Goal: Task Accomplishment & Management: Manage account settings

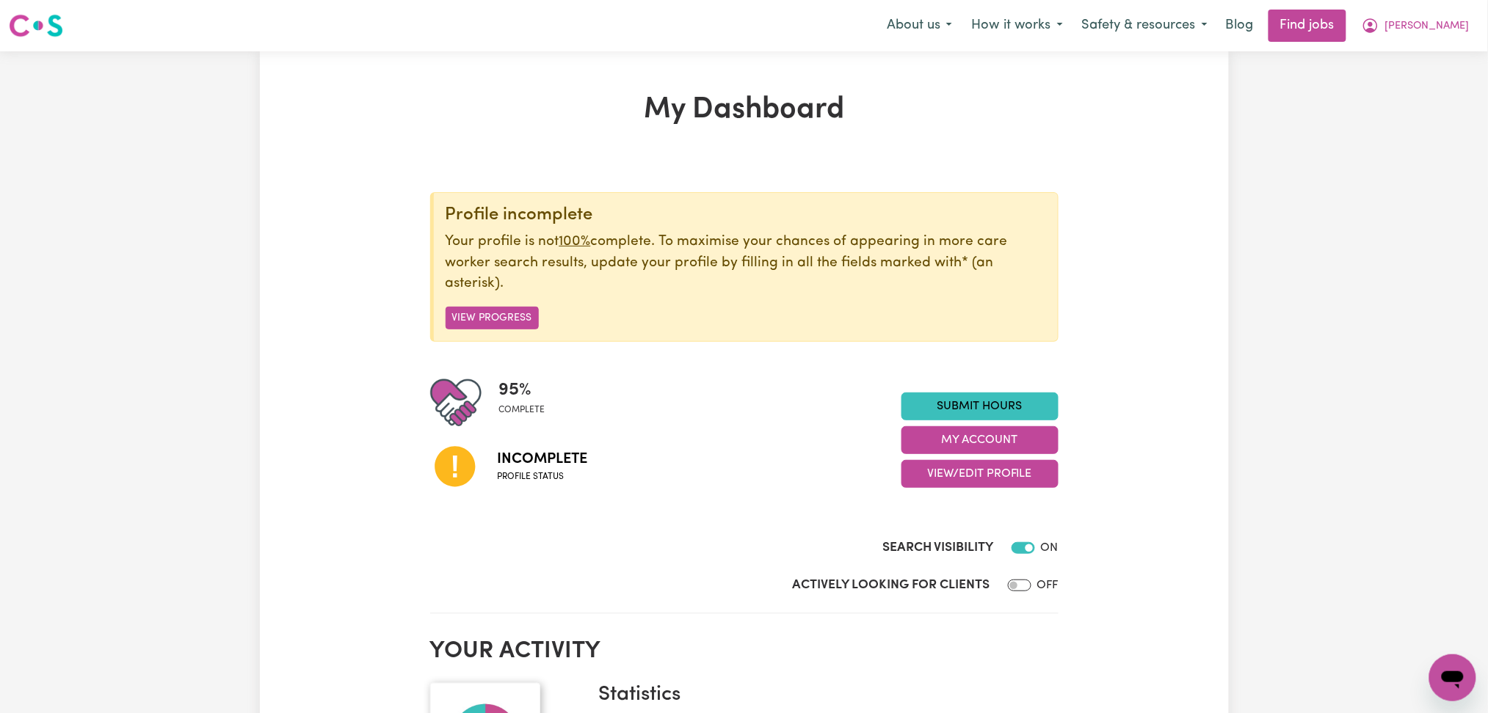
scroll to position [98, 0]
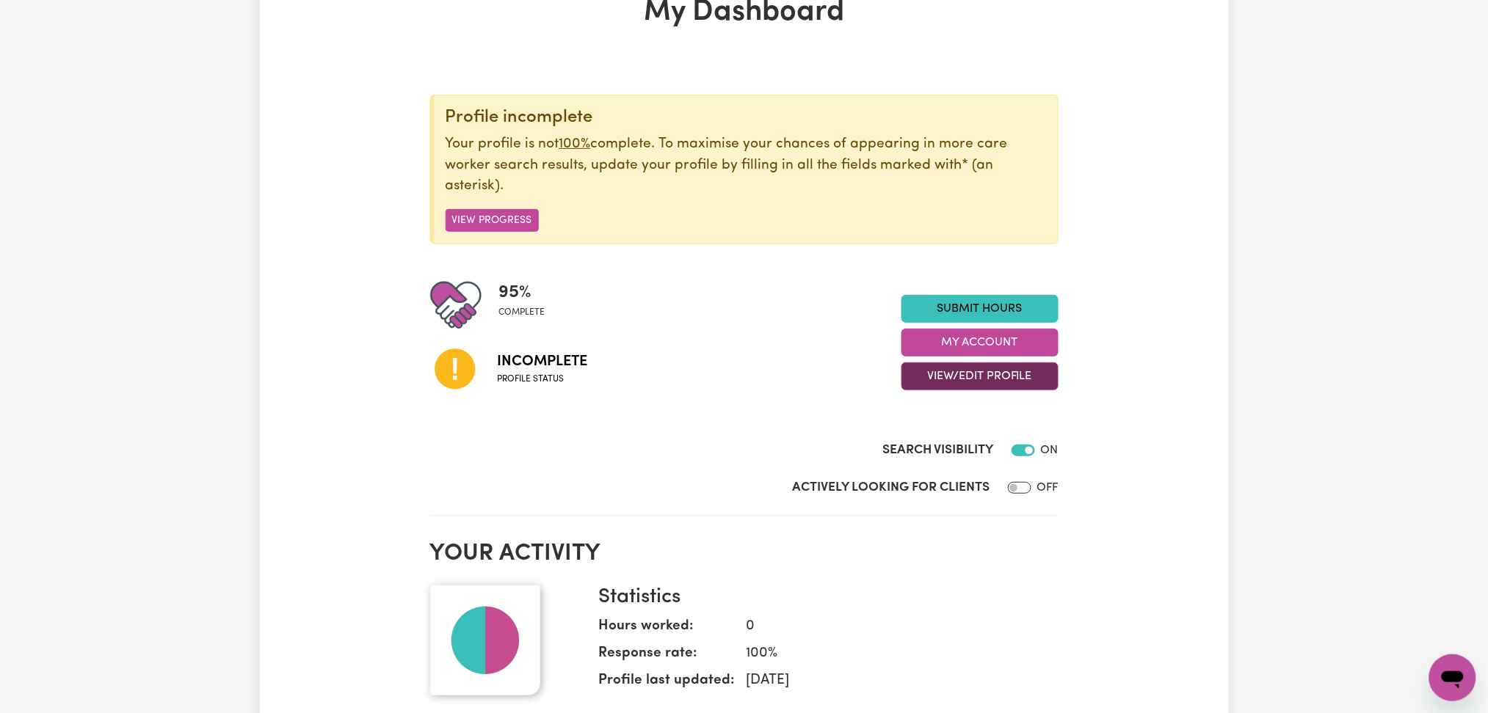
click at [926, 385] on button "View/Edit Profile" at bounding box center [979, 377] width 157 height 28
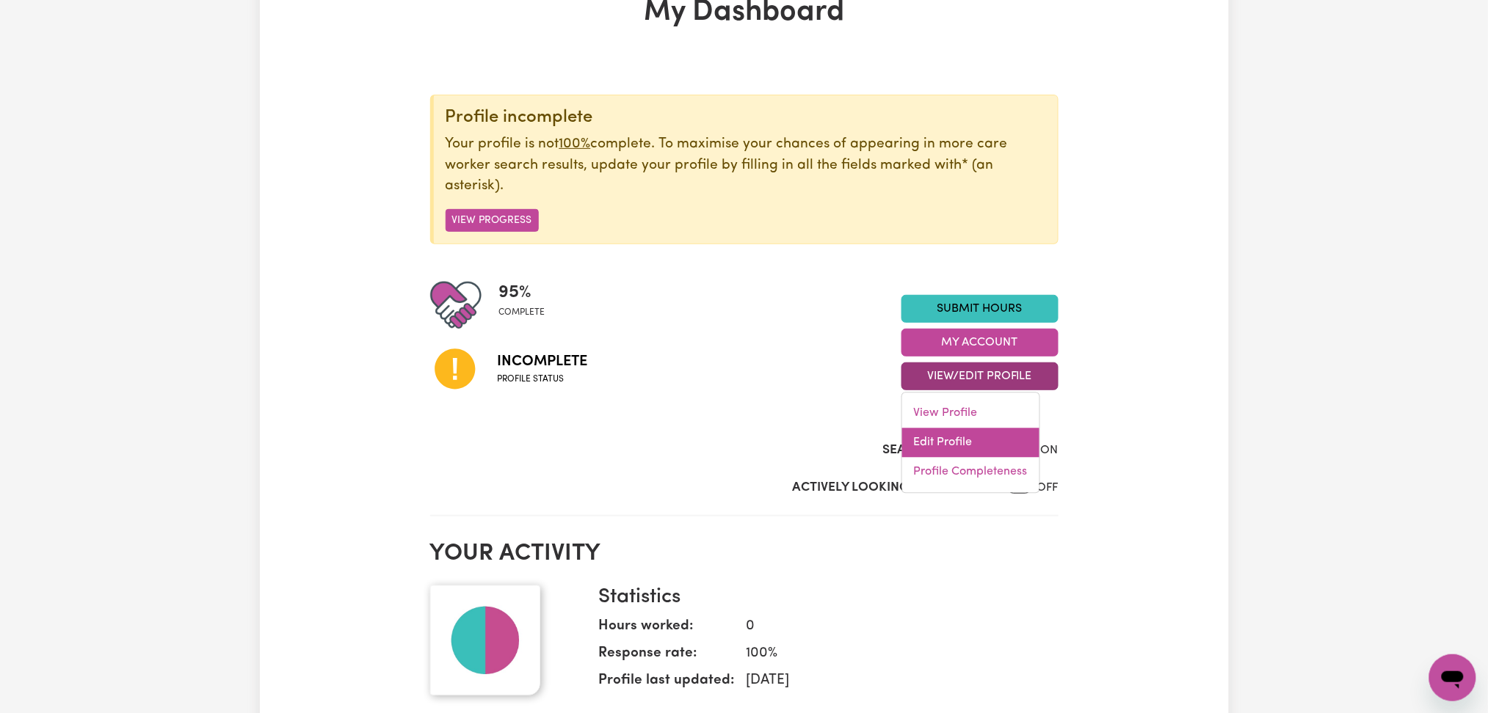
click at [920, 432] on link "Edit Profile" at bounding box center [970, 443] width 137 height 29
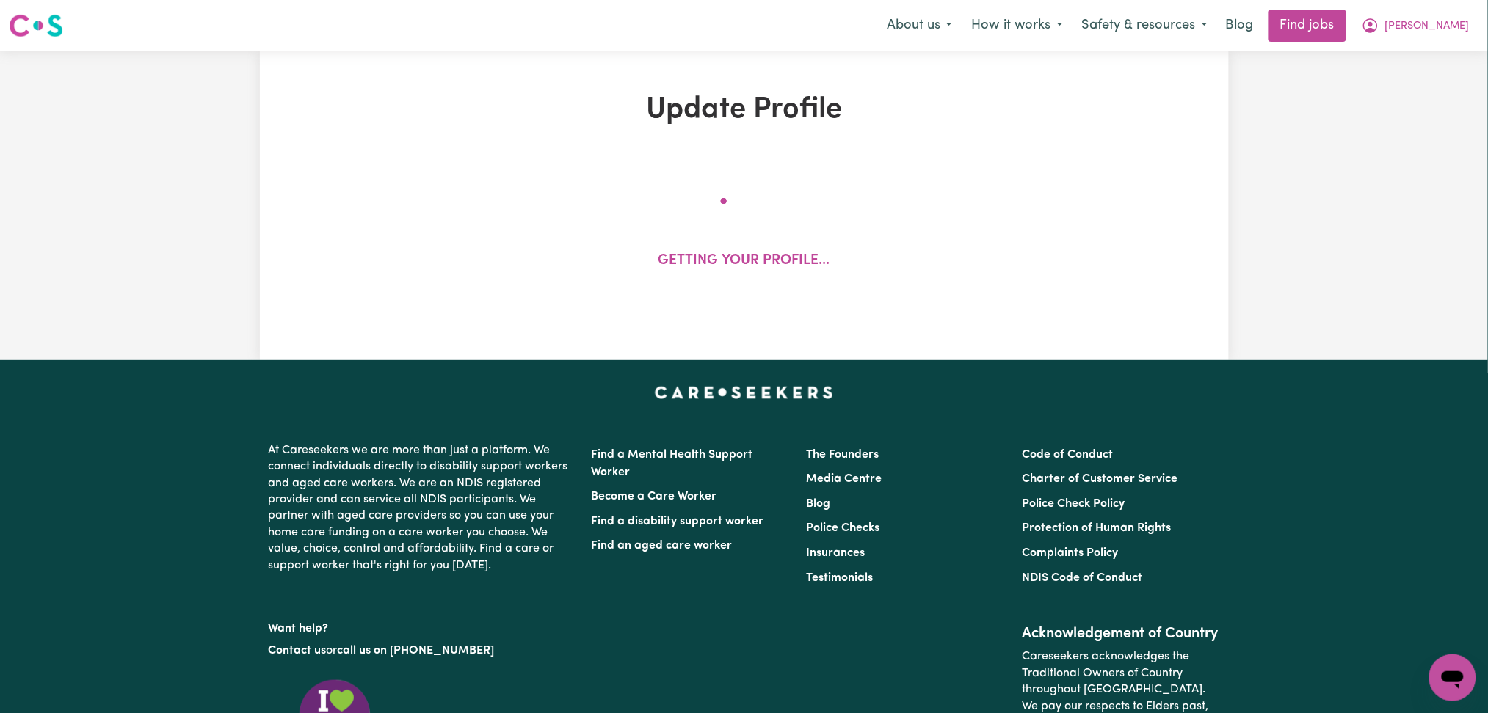
select select "[DEMOGRAPHIC_DATA]"
select select "Student Visa"
select select "Studying a healthcare related degree or qualification"
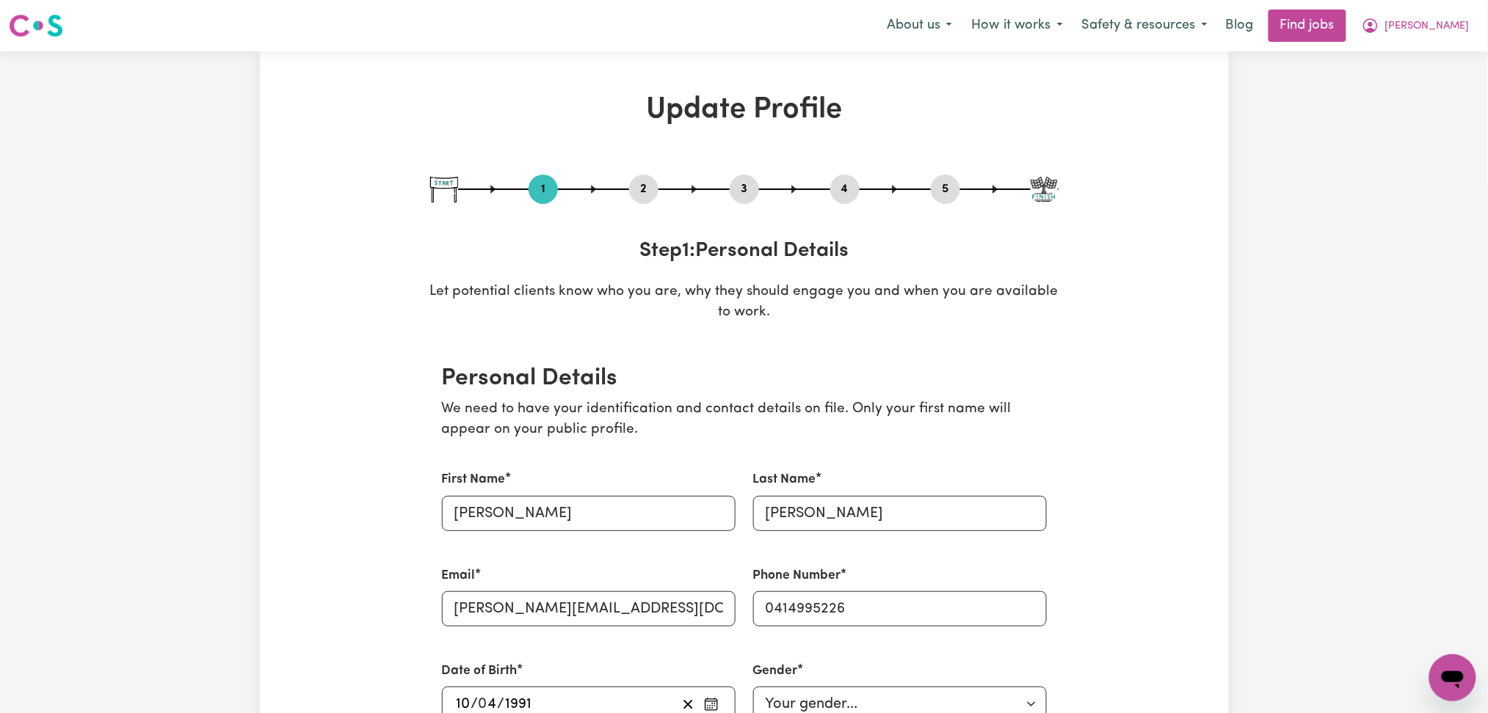
click at [641, 200] on div "2" at bounding box center [643, 189] width 29 height 29
click at [641, 195] on button "2" at bounding box center [643, 189] width 29 height 19
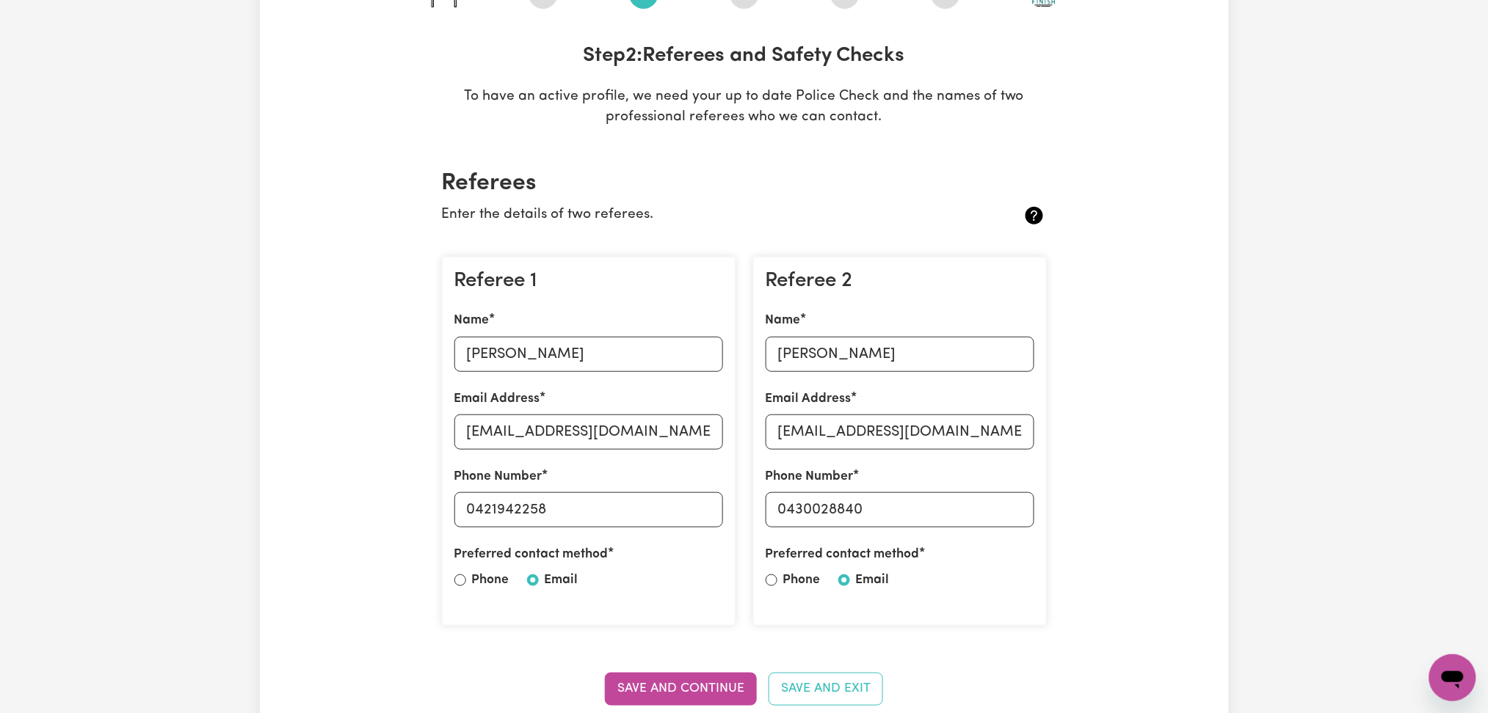
scroll to position [294, 0]
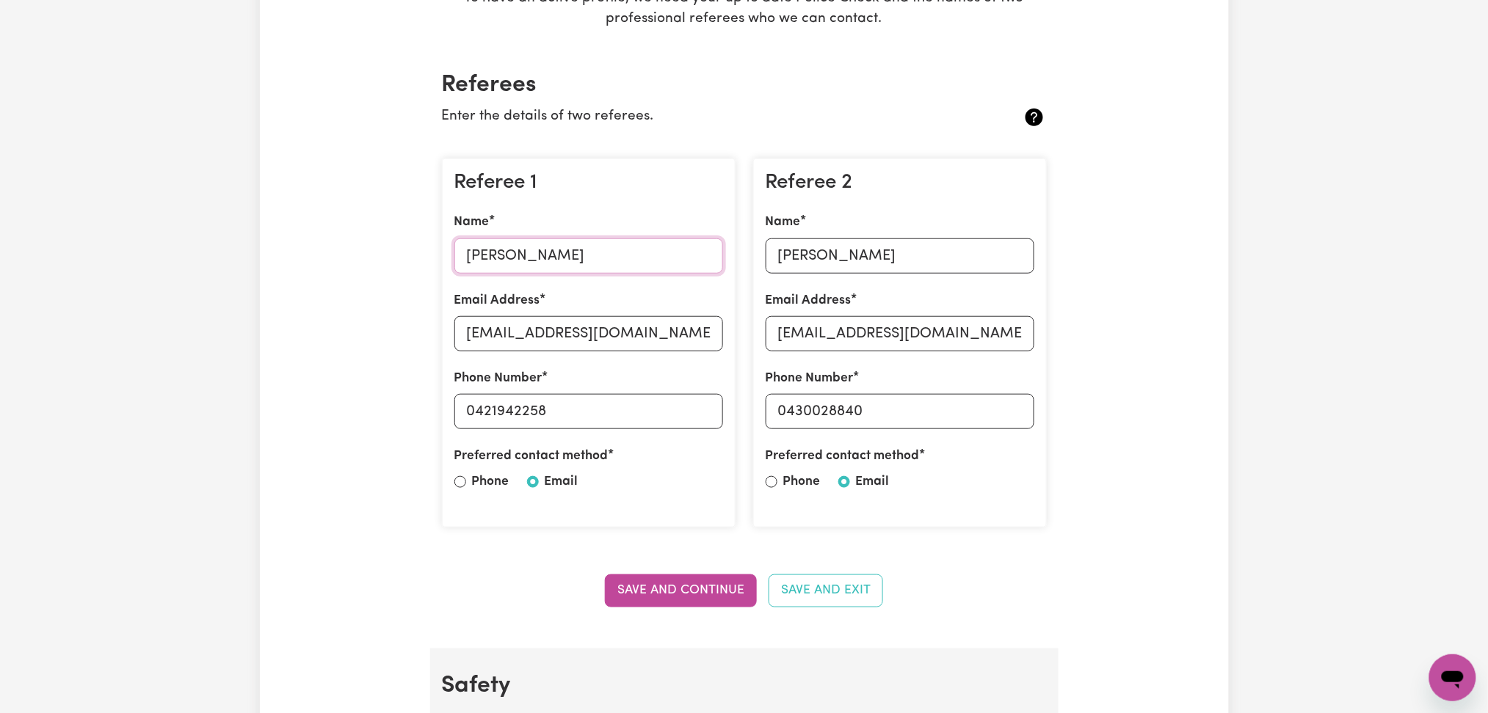
click at [549, 264] on input "[PERSON_NAME]" at bounding box center [588, 256] width 269 height 35
click at [624, 346] on input "[EMAIL_ADDRESS][DOMAIN_NAME]" at bounding box center [588, 333] width 269 height 35
drag, startPoint x: 479, startPoint y: 414, endPoint x: 602, endPoint y: 410, distance: 123.4
click at [602, 410] on input "0421942258" at bounding box center [588, 411] width 269 height 35
click at [863, 268] on input "[PERSON_NAME]" at bounding box center [899, 256] width 269 height 35
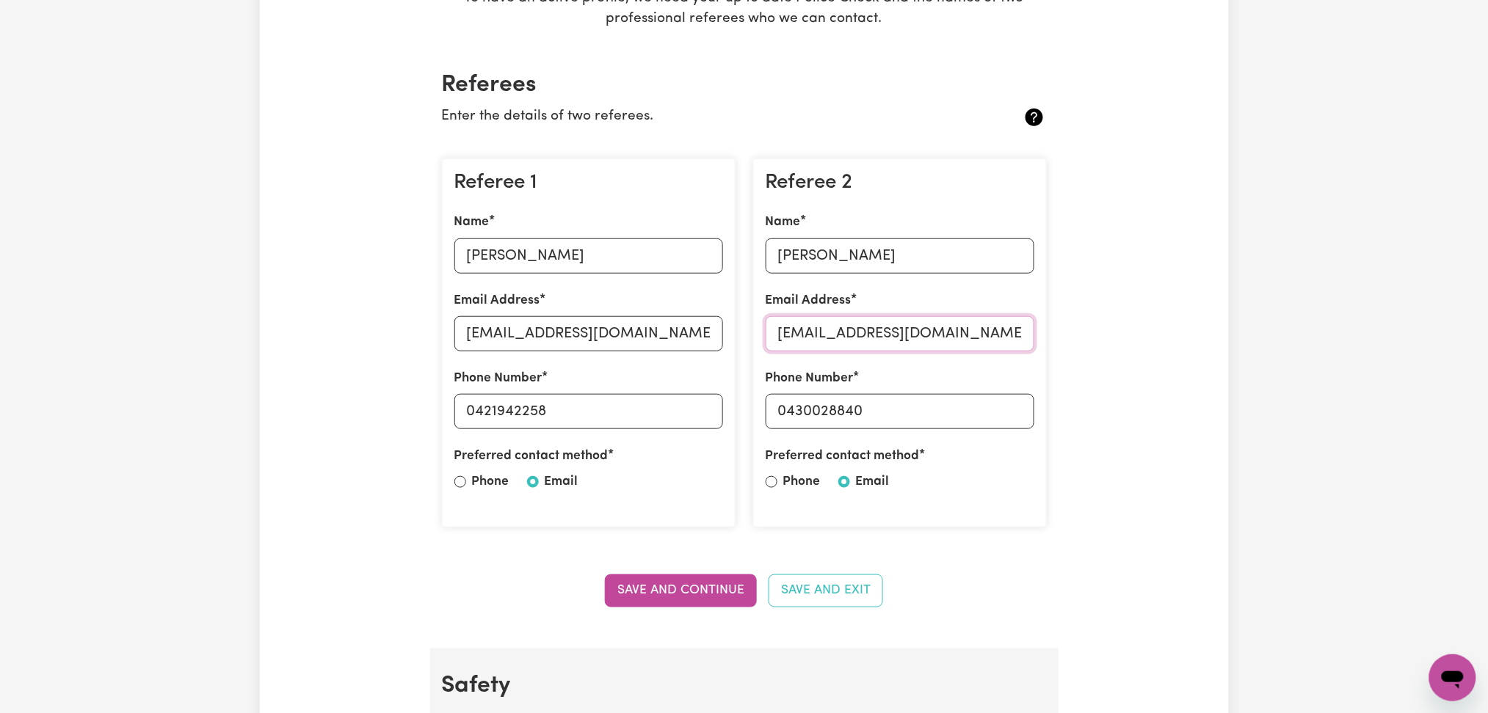
click at [876, 330] on input "[EMAIL_ADDRESS][DOMAIN_NAME]" at bounding box center [899, 333] width 269 height 35
drag, startPoint x: 792, startPoint y: 409, endPoint x: 960, endPoint y: 409, distance: 168.1
click at [960, 409] on input "0430028840" at bounding box center [899, 411] width 269 height 35
click at [815, 410] on input "0430028840" at bounding box center [899, 411] width 269 height 35
drag, startPoint x: 785, startPoint y: 408, endPoint x: 963, endPoint y: 408, distance: 177.6
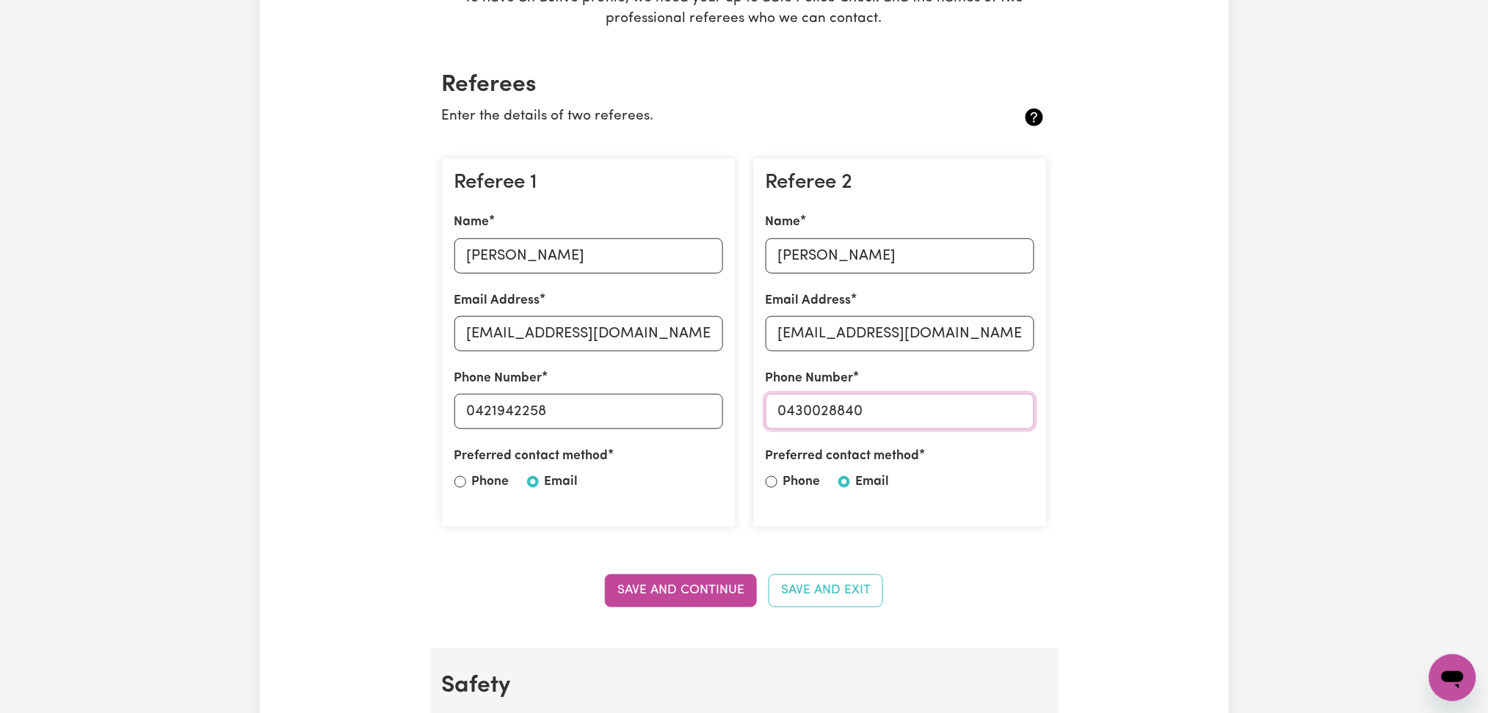
click at [963, 408] on input "0430028840" at bounding box center [899, 411] width 269 height 35
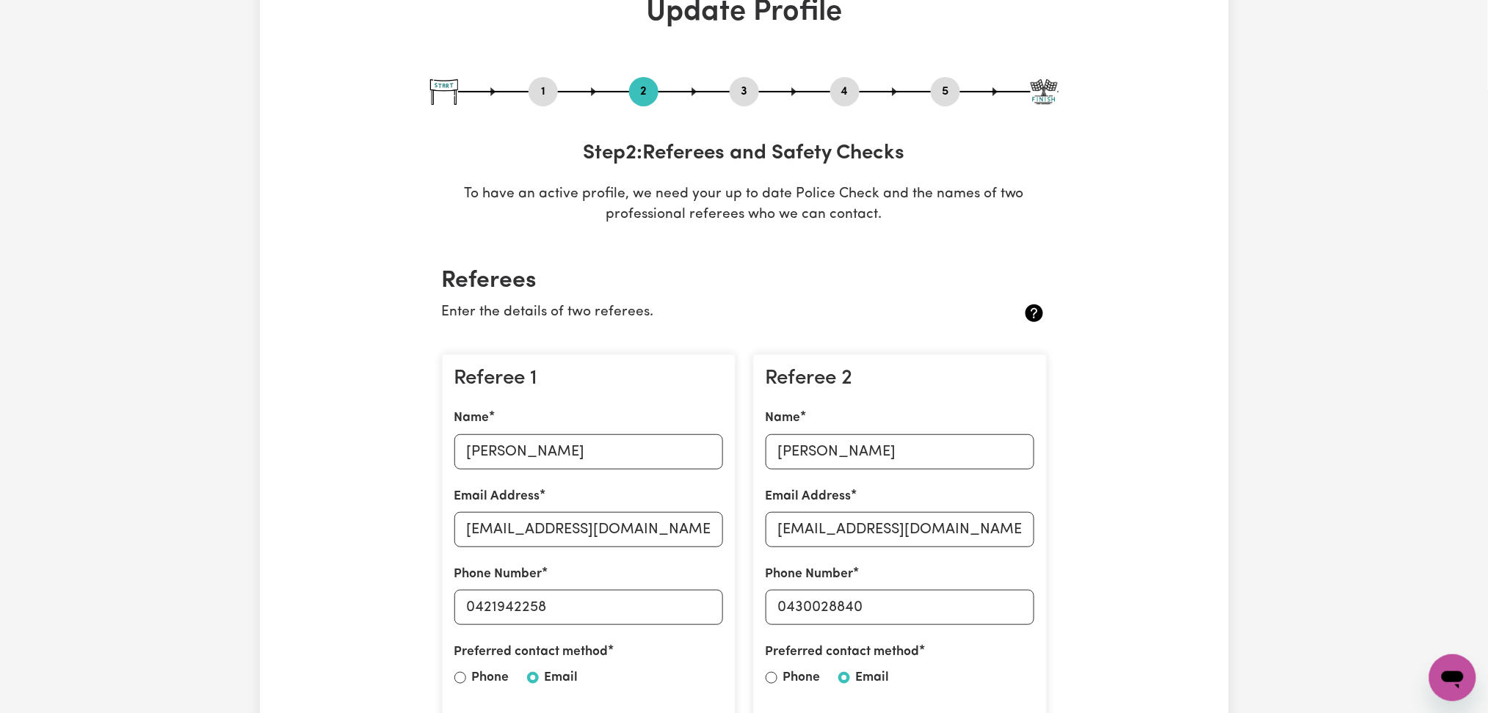
scroll to position [0, 0]
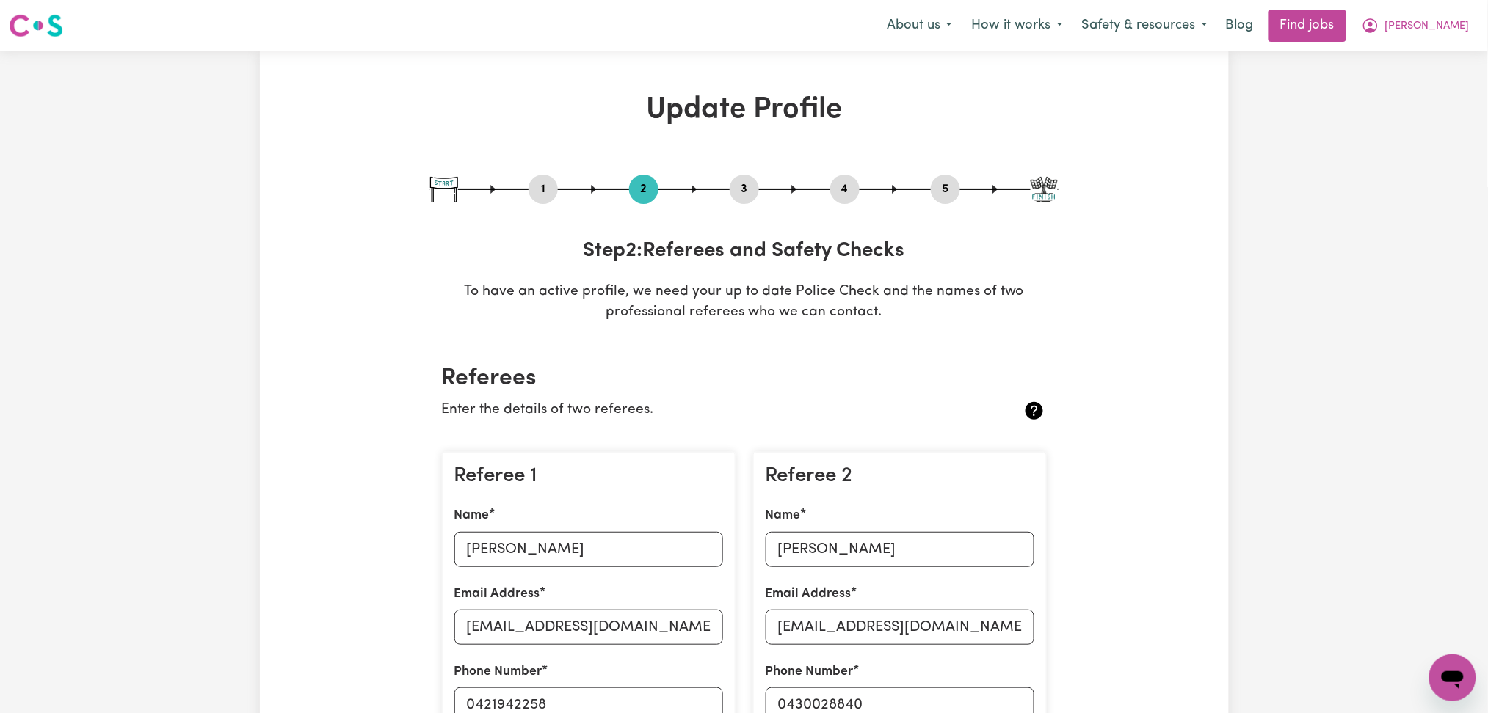
click at [837, 191] on button "4" at bounding box center [844, 189] width 29 height 19
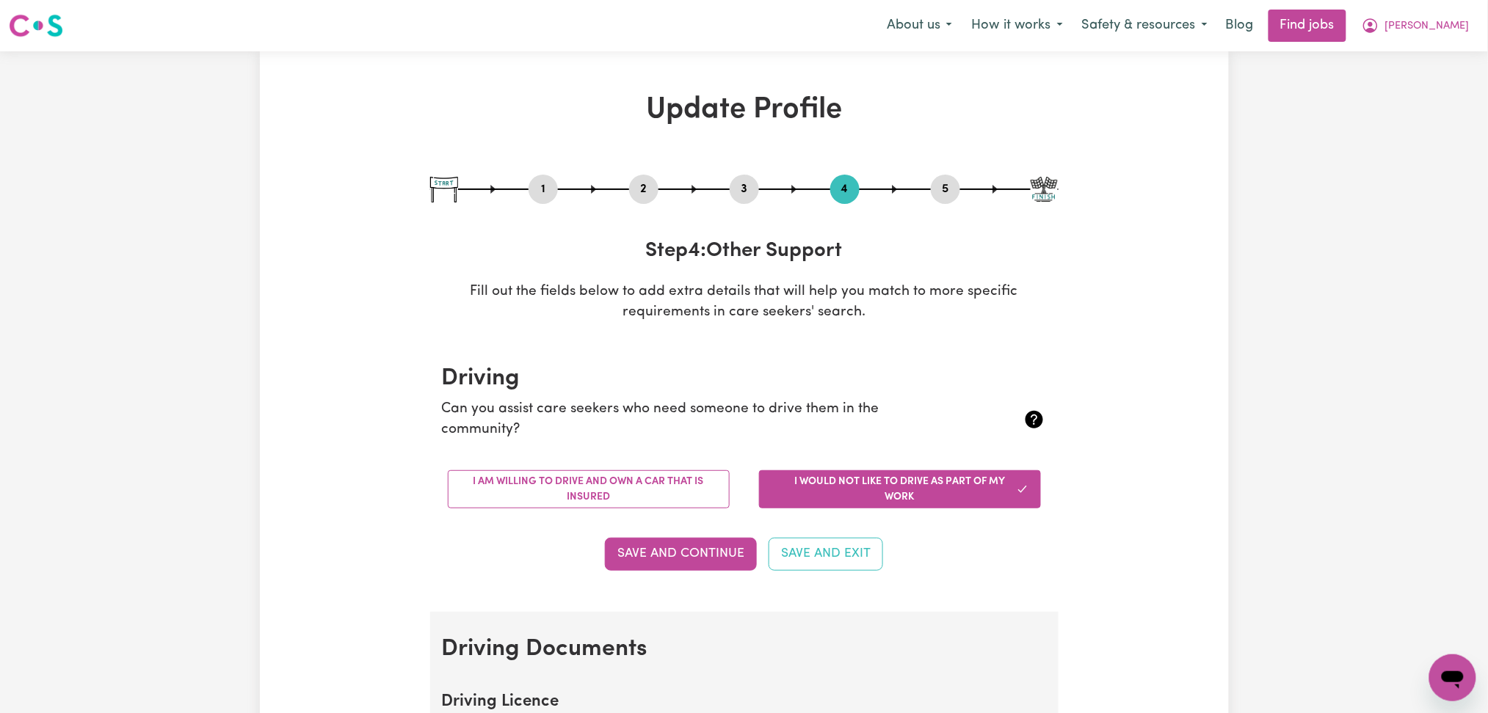
click at [939, 190] on button "5" at bounding box center [945, 189] width 29 height 19
select select "I am providing services privately on my own"
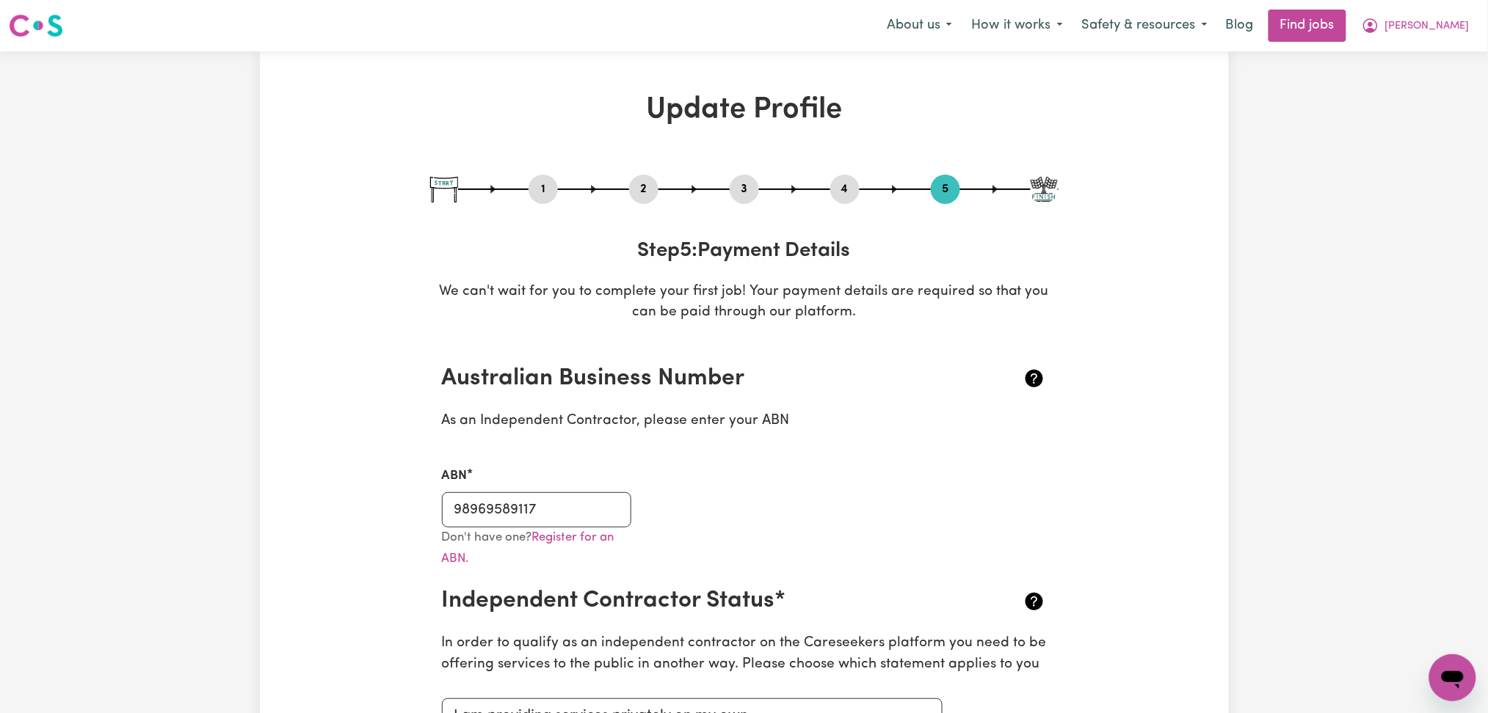
scroll to position [98, 0]
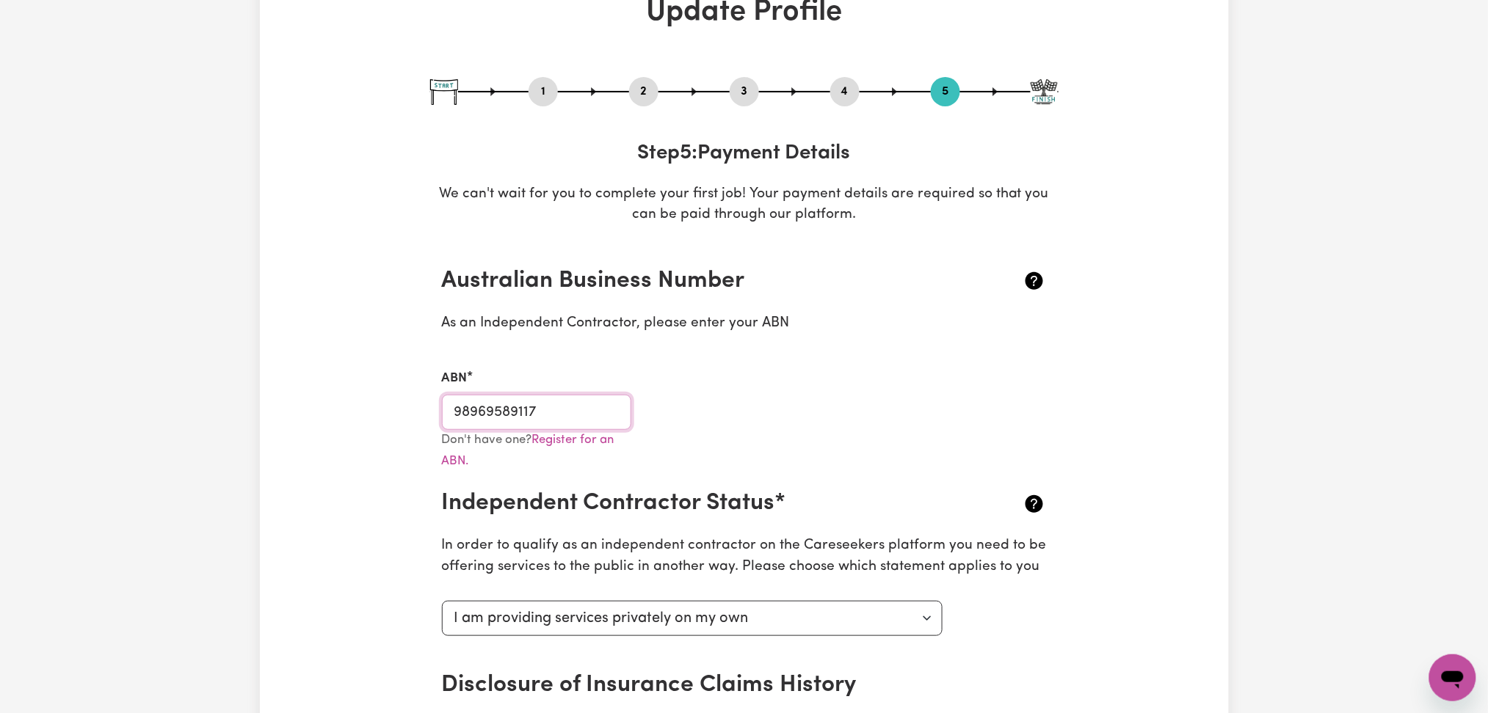
click at [543, 410] on input "98969589117" at bounding box center [537, 412] width 190 height 35
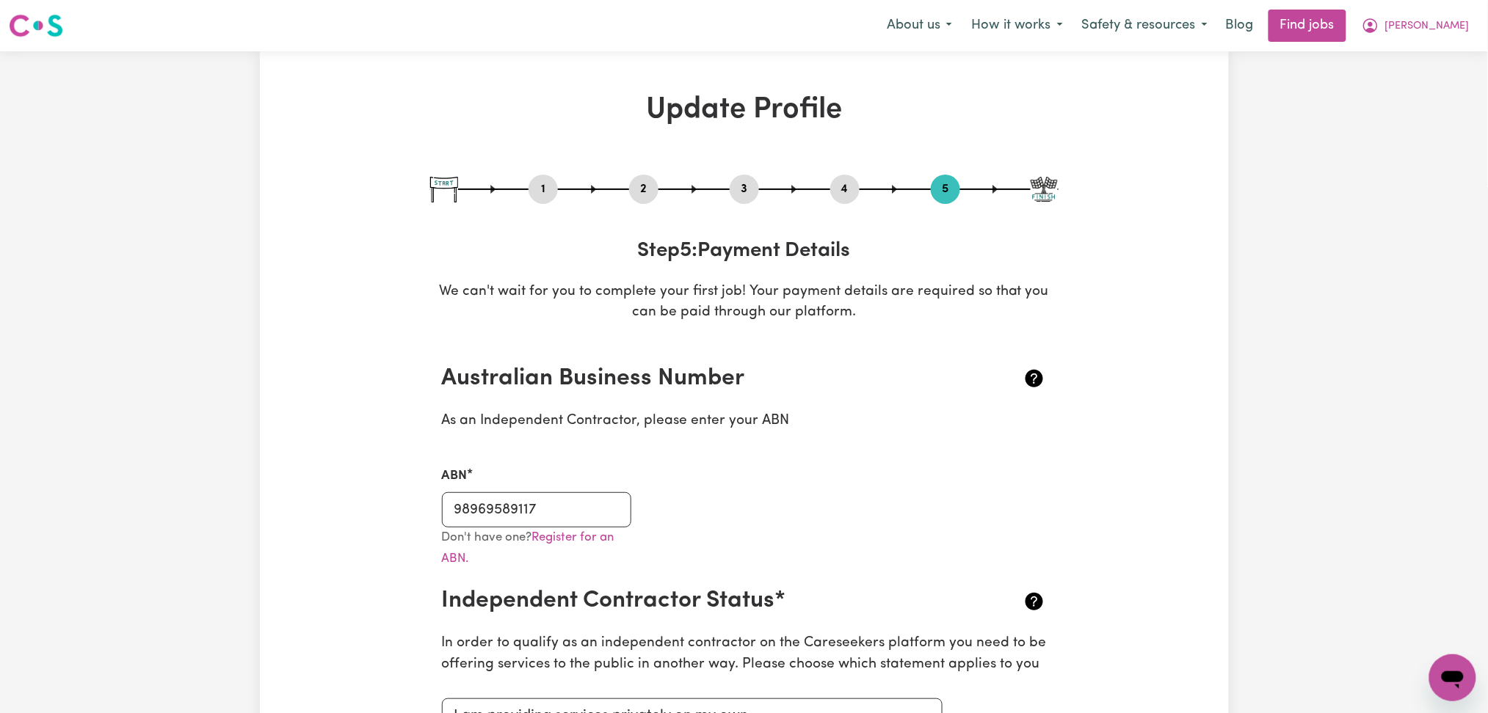
click at [1460, 7] on nav "Menu About us How it works Safety & resources Blog Find jobs [PERSON_NAME]" at bounding box center [744, 25] width 1488 height 51
click at [1457, 29] on span "[PERSON_NAME]" at bounding box center [1427, 26] width 84 height 16
click at [1416, 85] on link "My Dashboard" at bounding box center [1420, 84] width 116 height 28
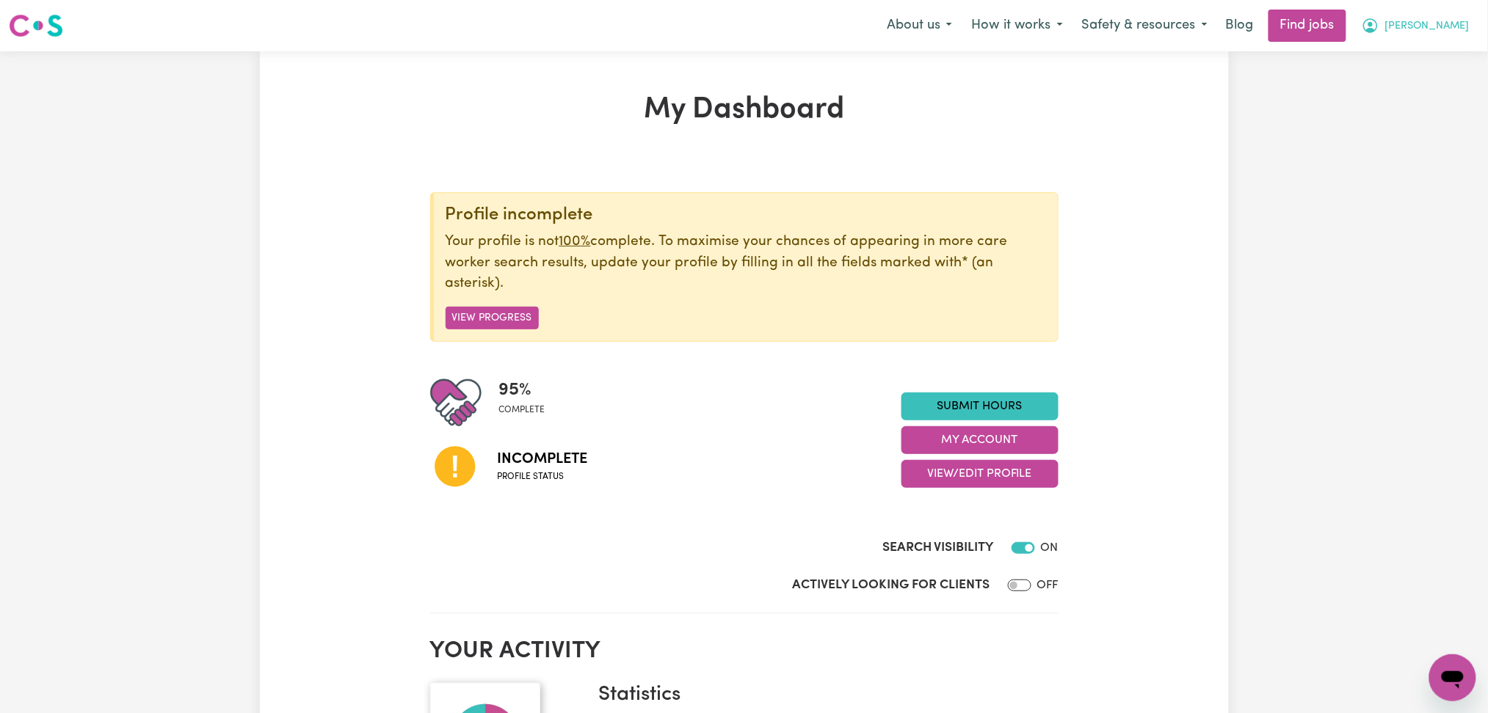
click at [1447, 27] on span "[PERSON_NAME]" at bounding box center [1427, 26] width 84 height 16
click at [1415, 108] on link "Logout" at bounding box center [1420, 112] width 116 height 28
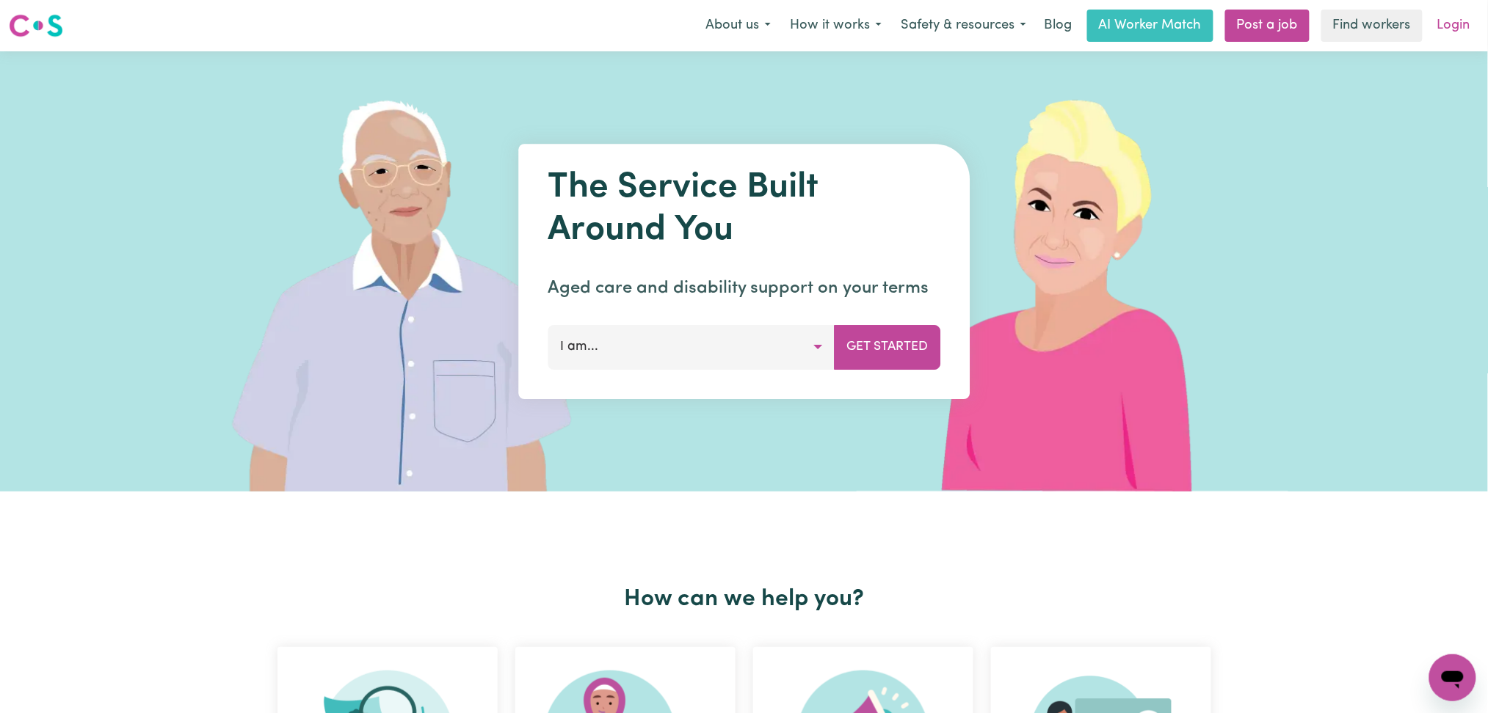
click at [1446, 19] on link "Login" at bounding box center [1453, 26] width 51 height 32
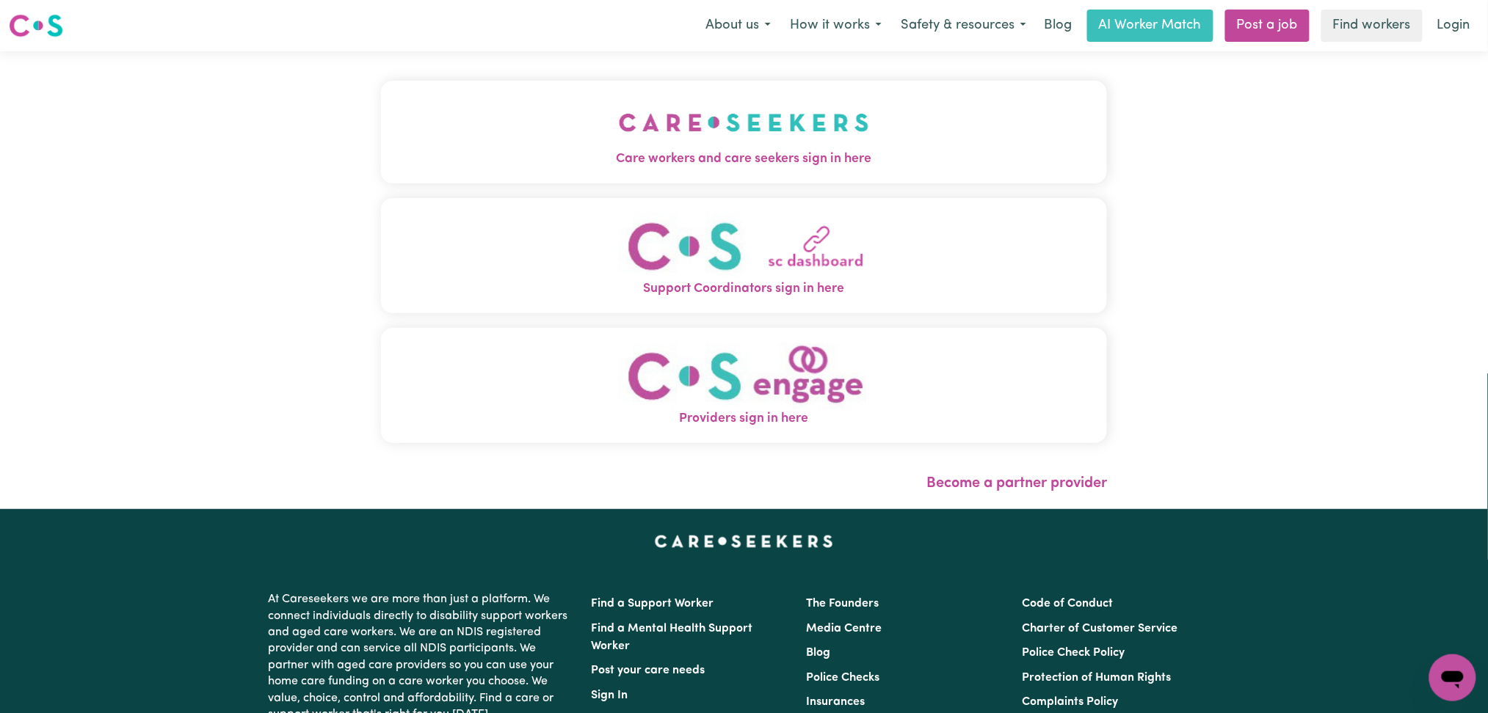
click at [782, 135] on div "Care workers and care seekers sign in here Support Coordinators sign in here Pr…" at bounding box center [744, 280] width 744 height 458
drag, startPoint x: 592, startPoint y: 154, endPoint x: 569, endPoint y: 174, distance: 30.7
click at [592, 155] on span "Care workers and care seekers sign in here" at bounding box center [744, 159] width 727 height 19
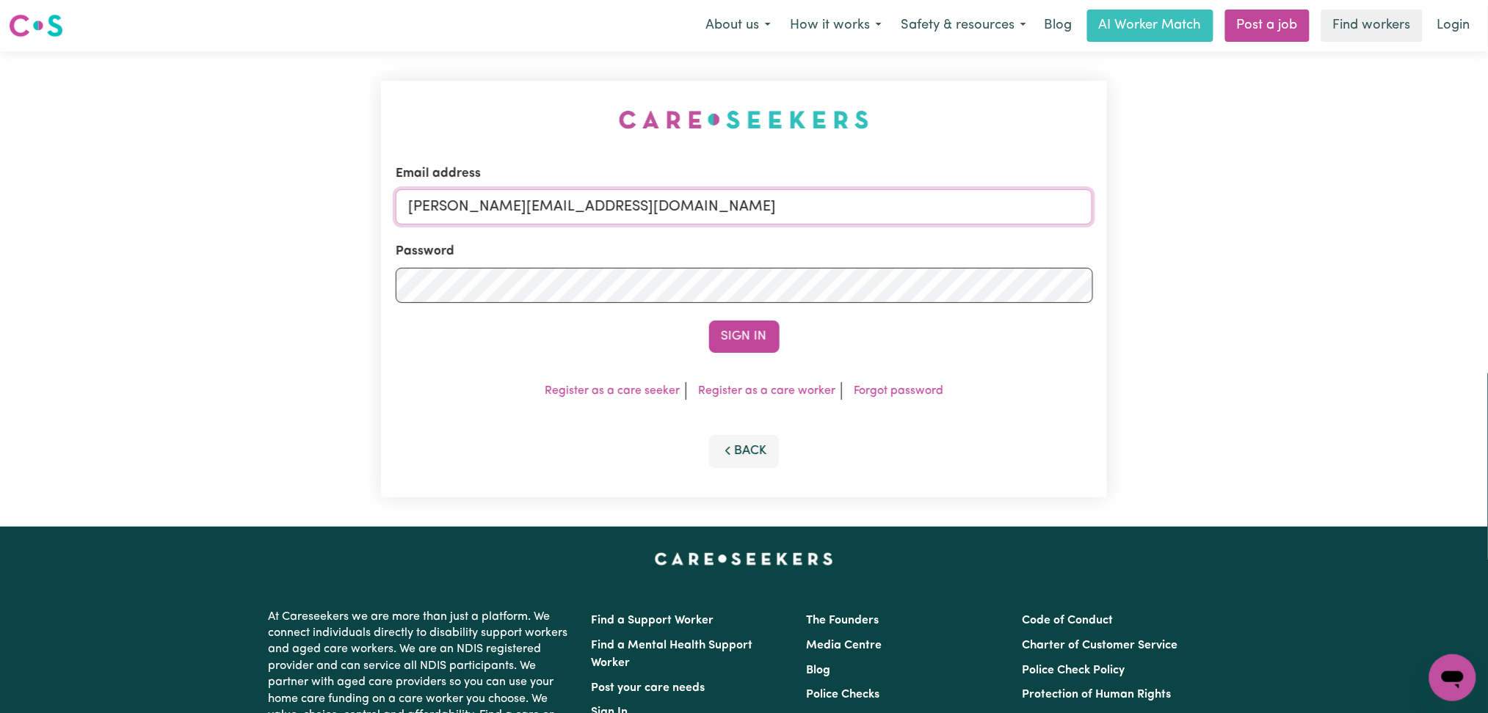
click at [583, 207] on input "[PERSON_NAME][EMAIL_ADDRESS][DOMAIN_NAME]" at bounding box center [744, 206] width 697 height 35
drag, startPoint x: 483, startPoint y: 203, endPoint x: 779, endPoint y: 208, distance: 295.8
click at [784, 203] on input "Superuser~[EMAIL_ADDRESS][DOMAIN_NAME]" at bounding box center [744, 206] width 697 height 35
type input "Superuser~[EMAIL_ADDRESS][DOMAIN_NAME]"
click at [703, 335] on div "Sign In" at bounding box center [744, 337] width 697 height 32
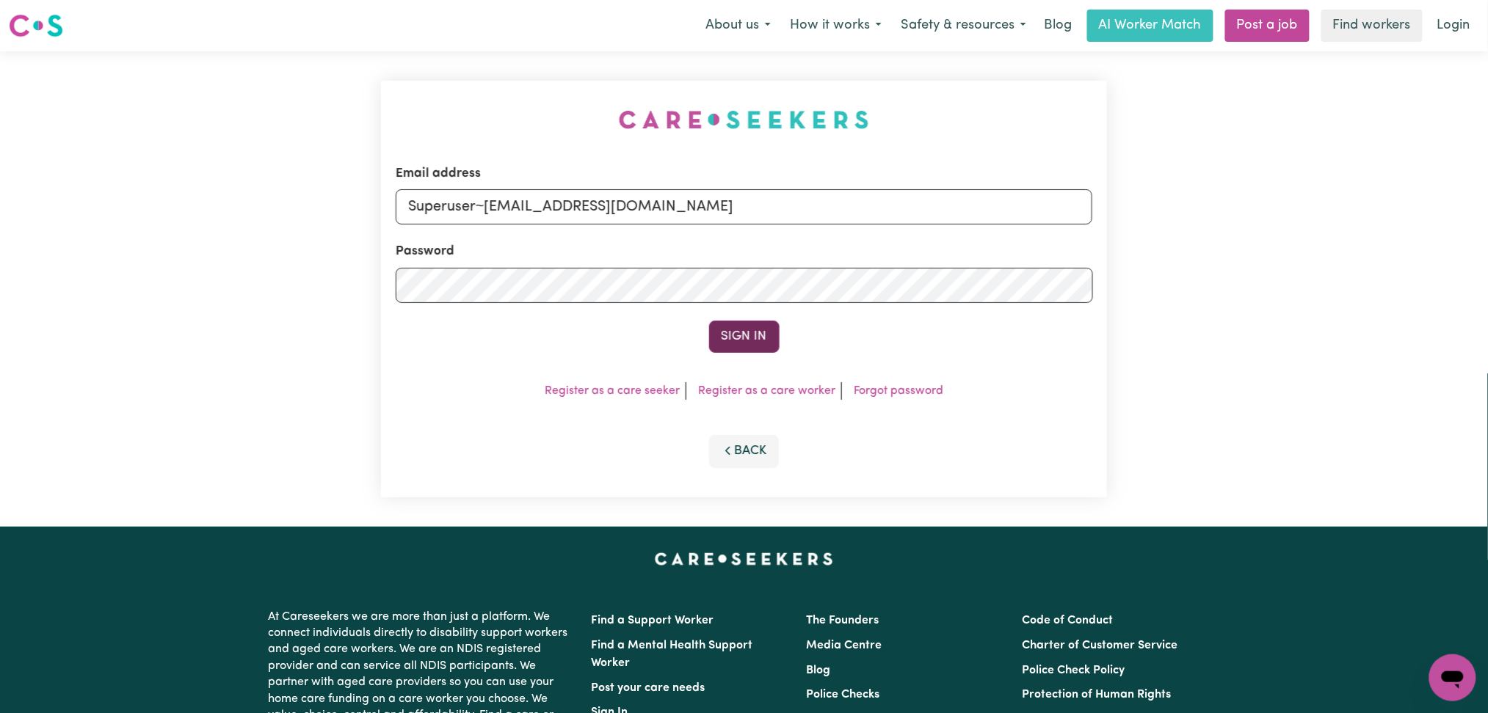
click at [732, 335] on button "Sign In" at bounding box center [744, 337] width 70 height 32
